Goal: Task Accomplishment & Management: Manage account settings

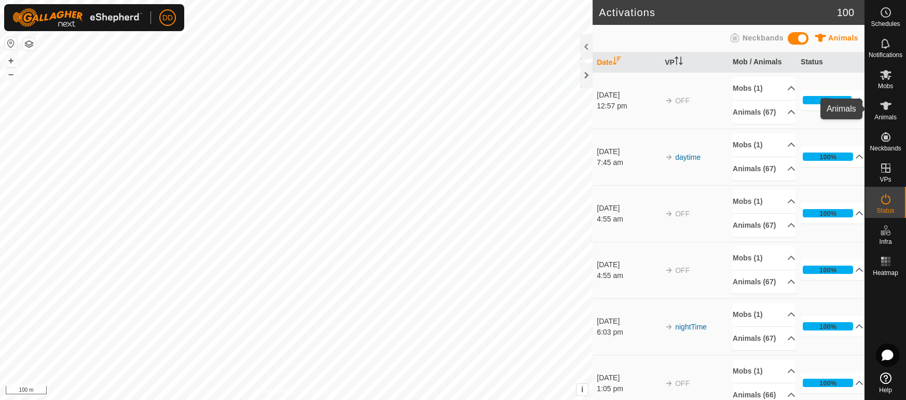
click at [882, 104] on icon at bounding box center [885, 106] width 11 height 8
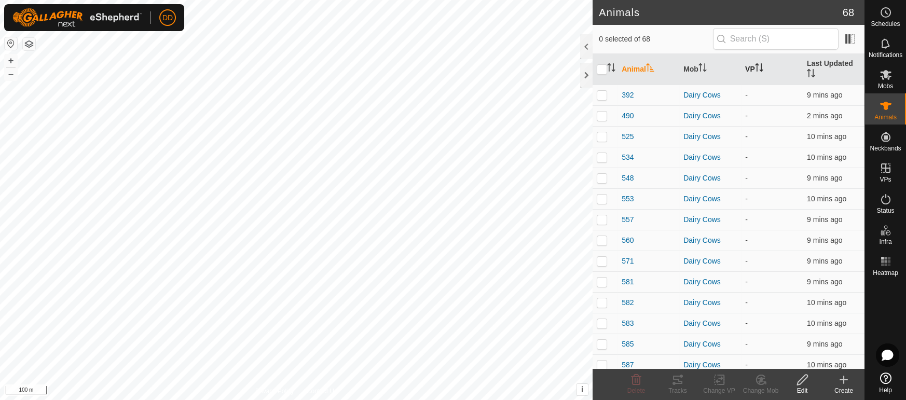
click at [752, 65] on th "VP" at bounding box center [772, 69] width 62 height 31
click at [827, 68] on th "Last Updated" at bounding box center [834, 69] width 62 height 31
click at [826, 67] on th "Last Updated" at bounding box center [834, 69] width 62 height 31
click at [759, 67] on p-sorticon "Activate to sort" at bounding box center [759, 69] width 8 height 8
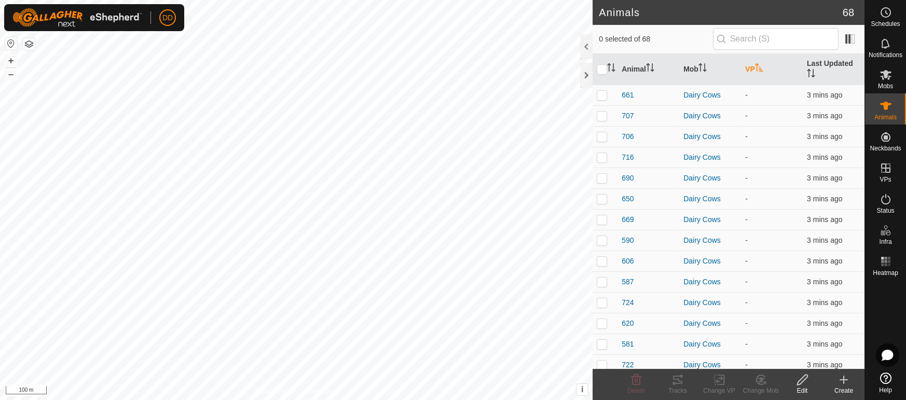
click at [759, 67] on p-sorticon "Activate to sort" at bounding box center [759, 69] width 8 height 8
click at [755, 67] on th "VP" at bounding box center [772, 69] width 62 height 31
